Goal: Transaction & Acquisition: Purchase product/service

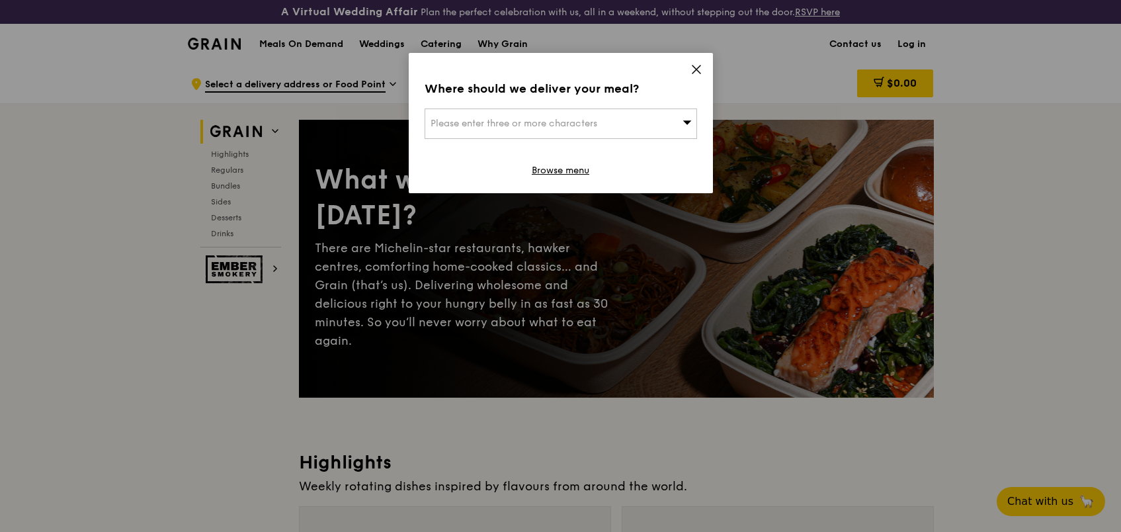
click at [695, 66] on icon at bounding box center [696, 69] width 12 height 12
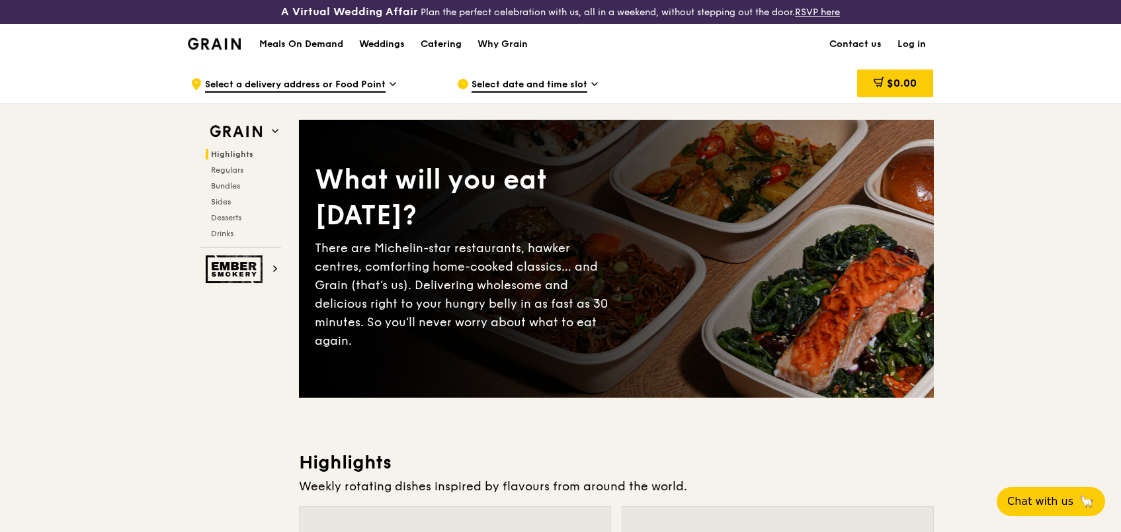
click at [337, 45] on h1 "Meals On Demand" at bounding box center [301, 44] width 84 height 13
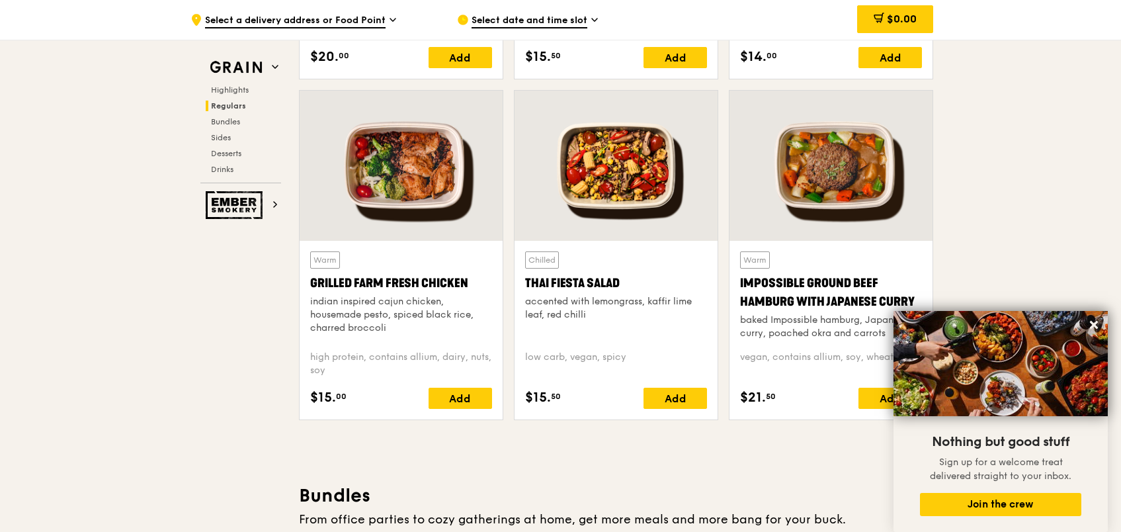
scroll to position [1522, 0]
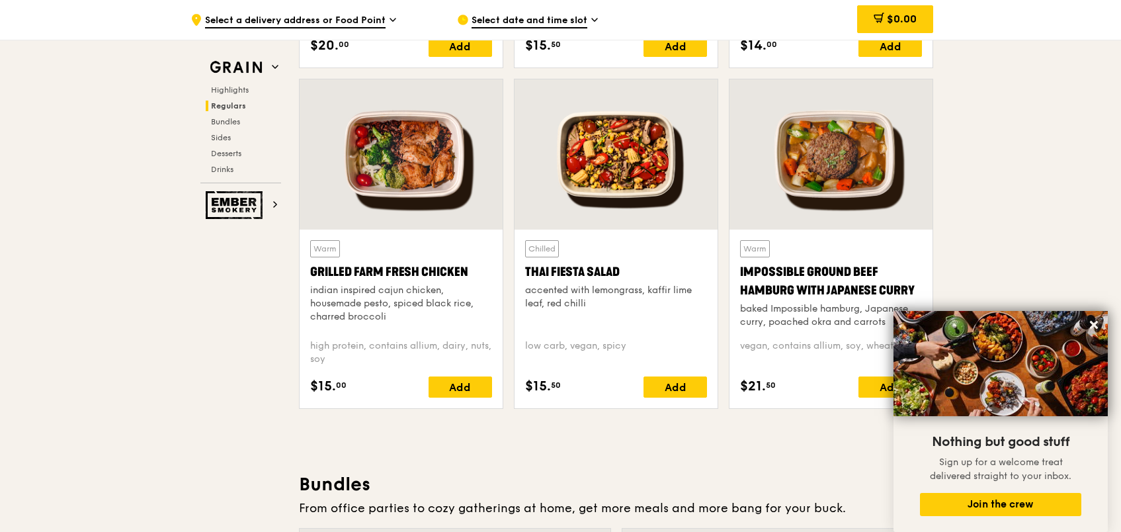
click at [423, 156] on div at bounding box center [400, 154] width 203 height 150
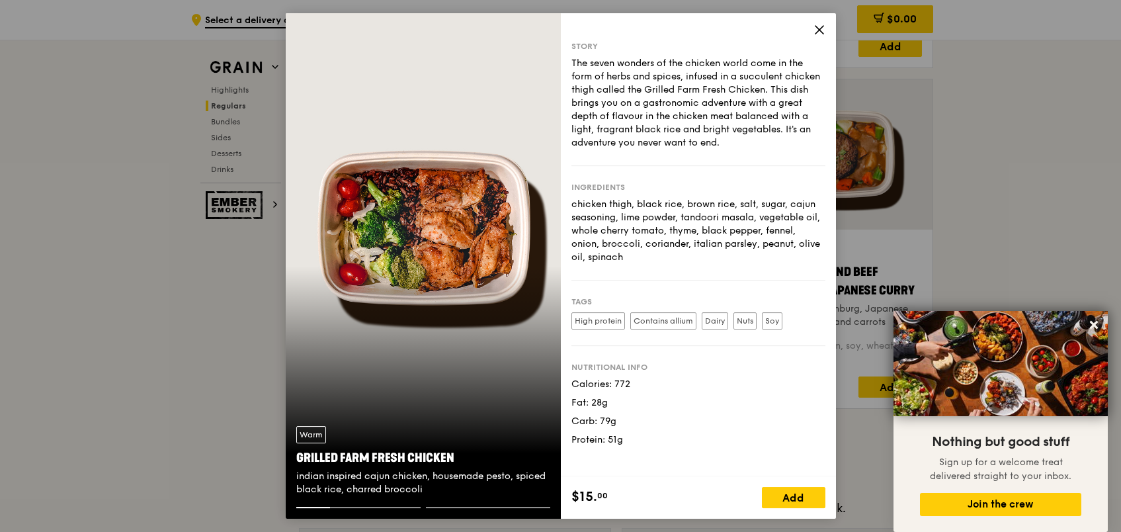
click at [815, 26] on icon at bounding box center [819, 30] width 8 height 8
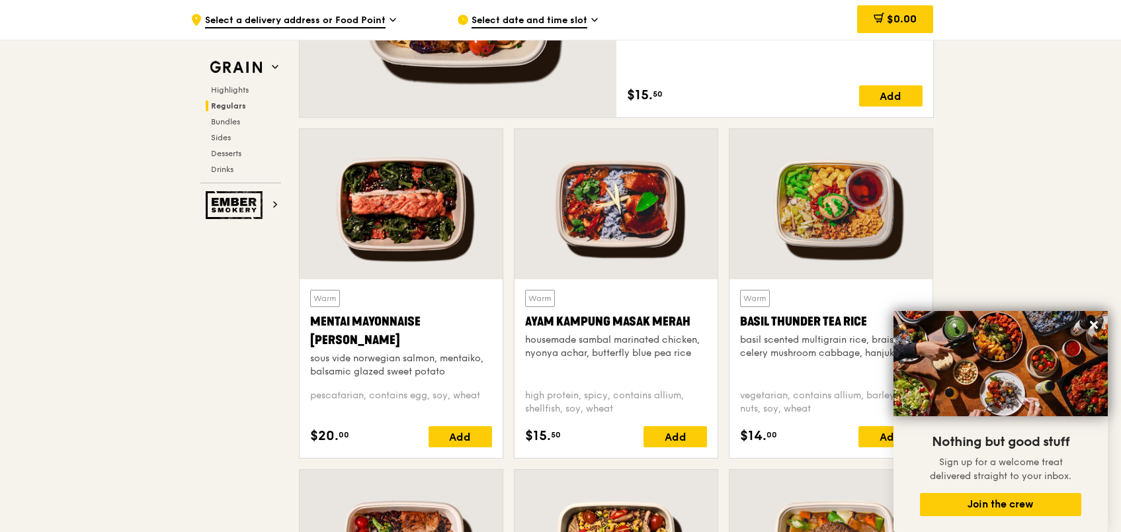
scroll to position [1124, 0]
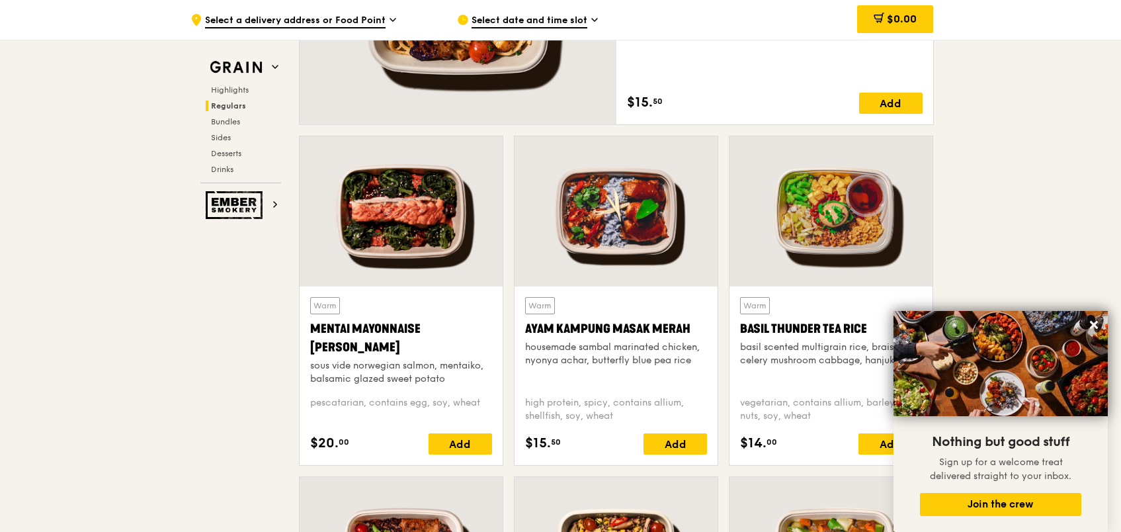
click at [463, 242] on div at bounding box center [400, 211] width 203 height 150
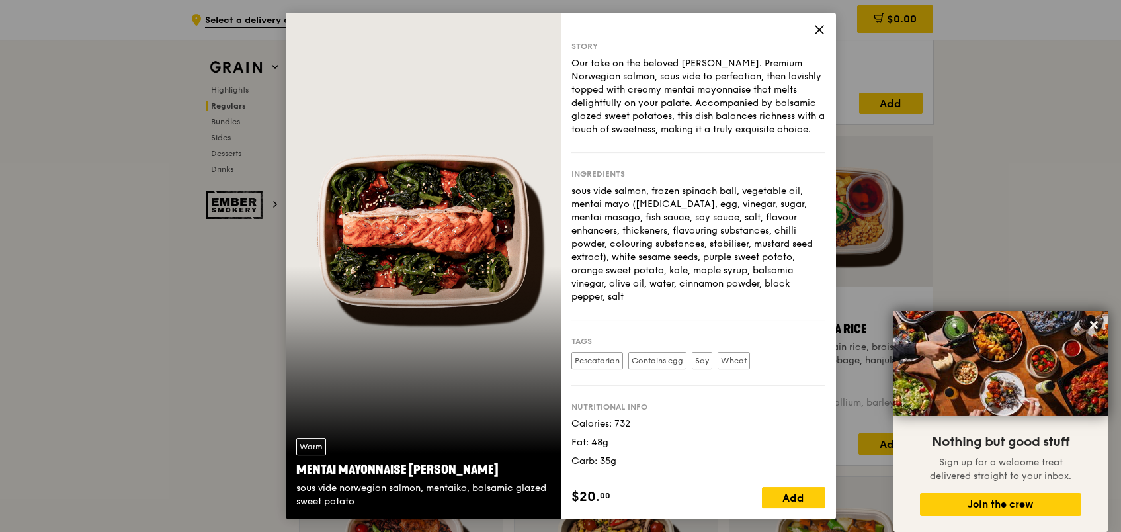
click at [816, 31] on icon at bounding box center [819, 30] width 8 height 8
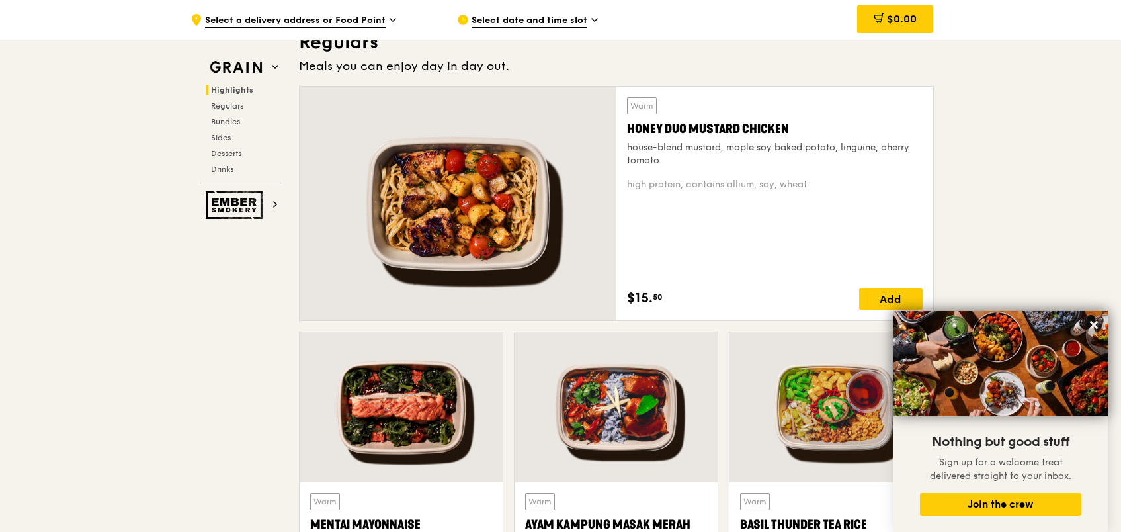
scroll to position [860, 0]
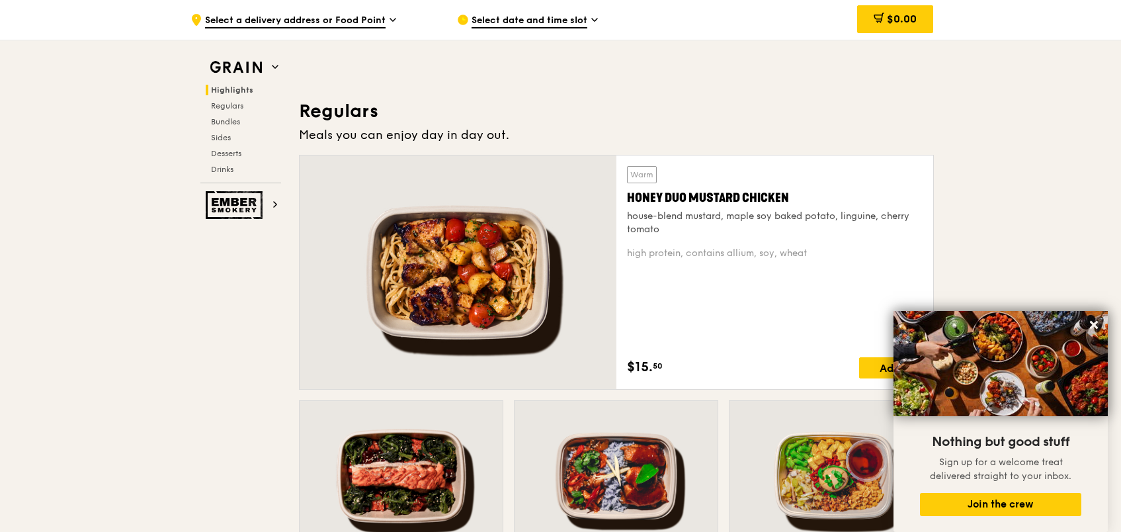
drag, startPoint x: 591, startPoint y: 348, endPoint x: 561, endPoint y: 336, distance: 32.4
click at [561, 336] on div at bounding box center [457, 271] width 317 height 233
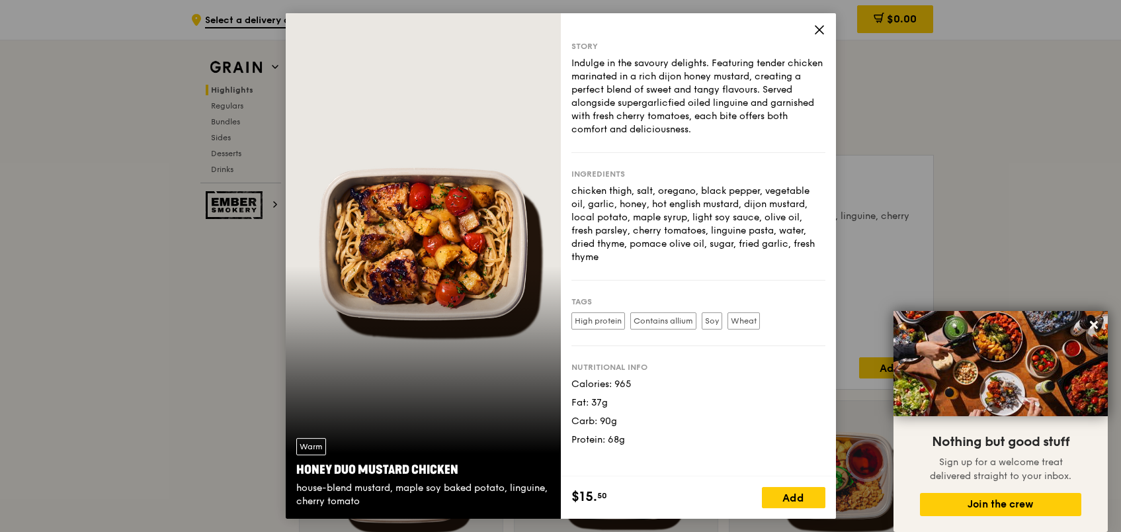
click at [820, 35] on span at bounding box center [819, 31] width 12 height 15
